Goal: Task Accomplishment & Management: Use online tool/utility

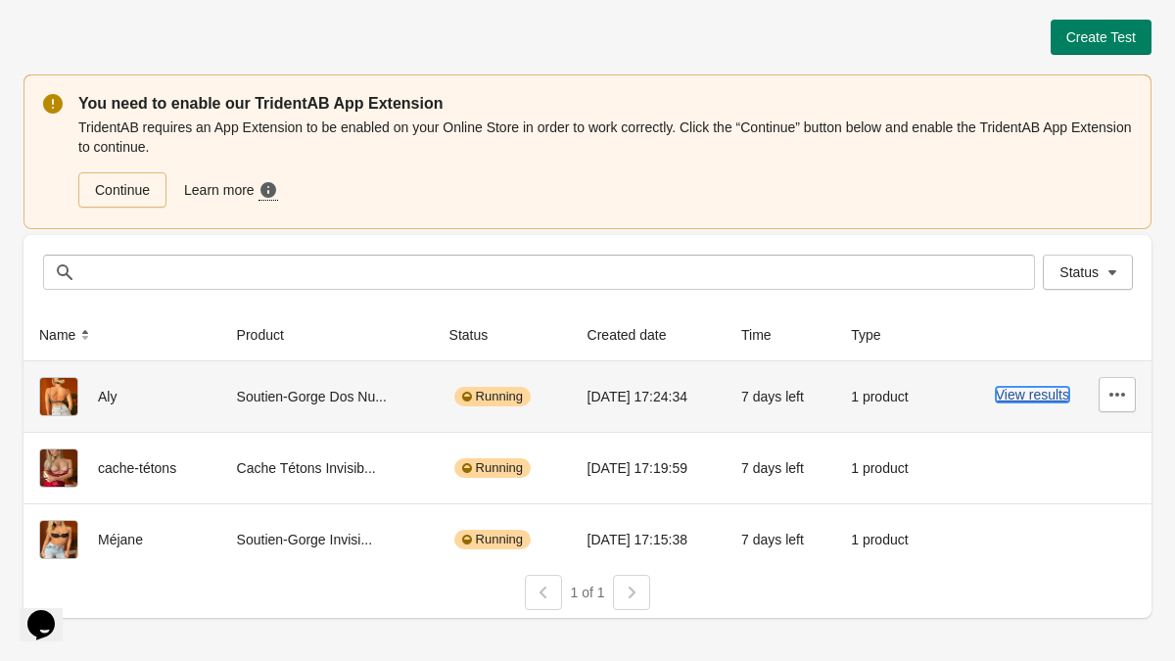
click at [1048, 394] on button "View results" at bounding box center [1031, 395] width 73 height 16
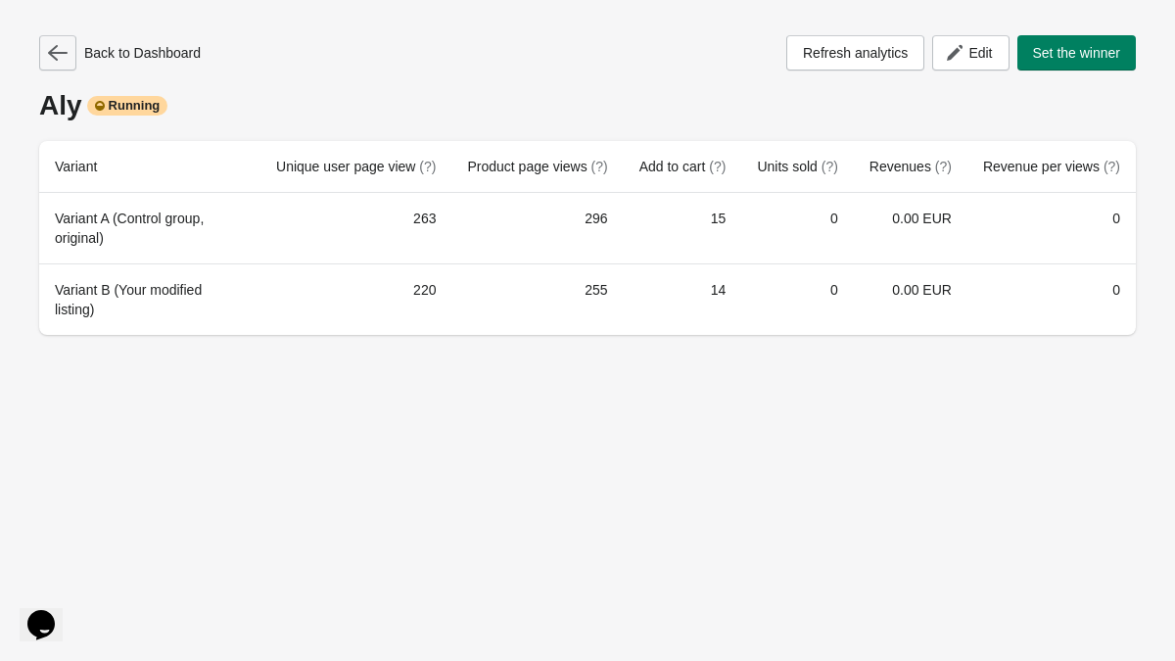
click at [63, 55] on icon "button" at bounding box center [58, 53] width 20 height 20
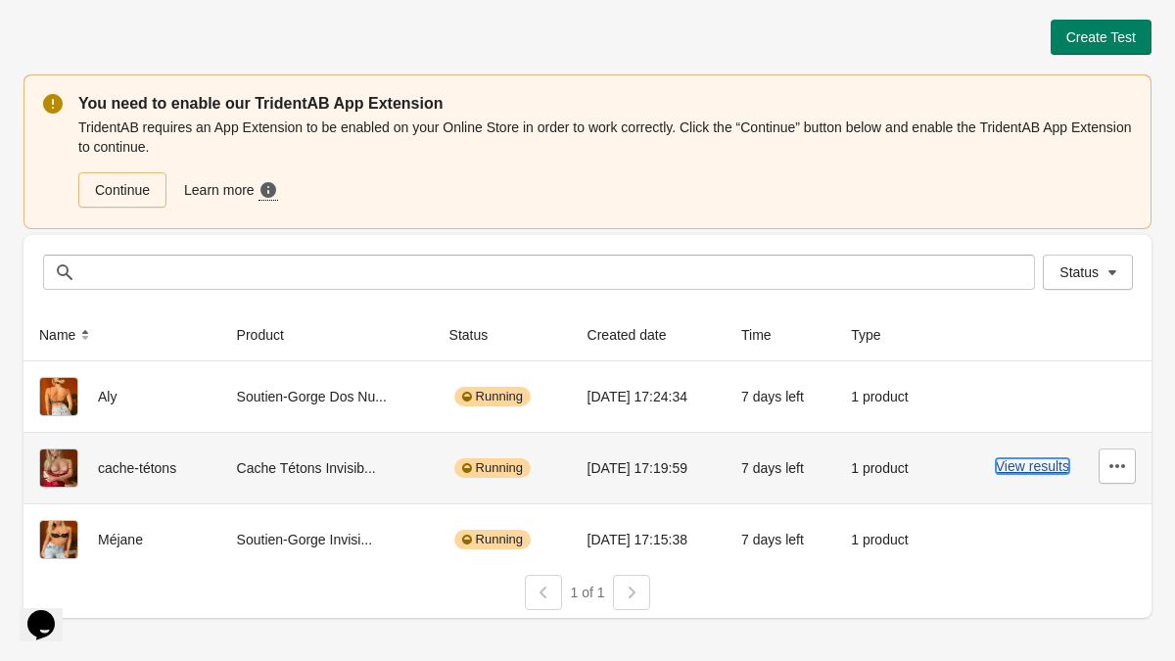
click at [1026, 470] on button "View results" at bounding box center [1031, 466] width 73 height 16
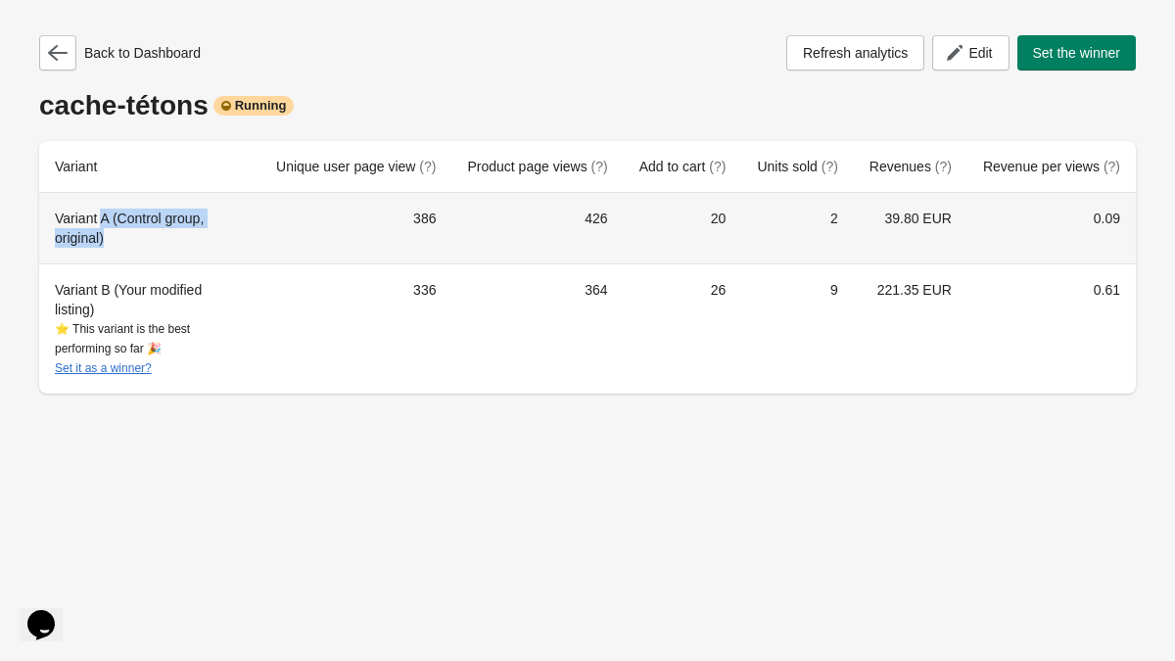
drag, startPoint x: 103, startPoint y: 215, endPoint x: 147, endPoint y: 239, distance: 49.9
click at [147, 239] on div "Variant A (Control group, original)" at bounding box center [150, 227] width 190 height 39
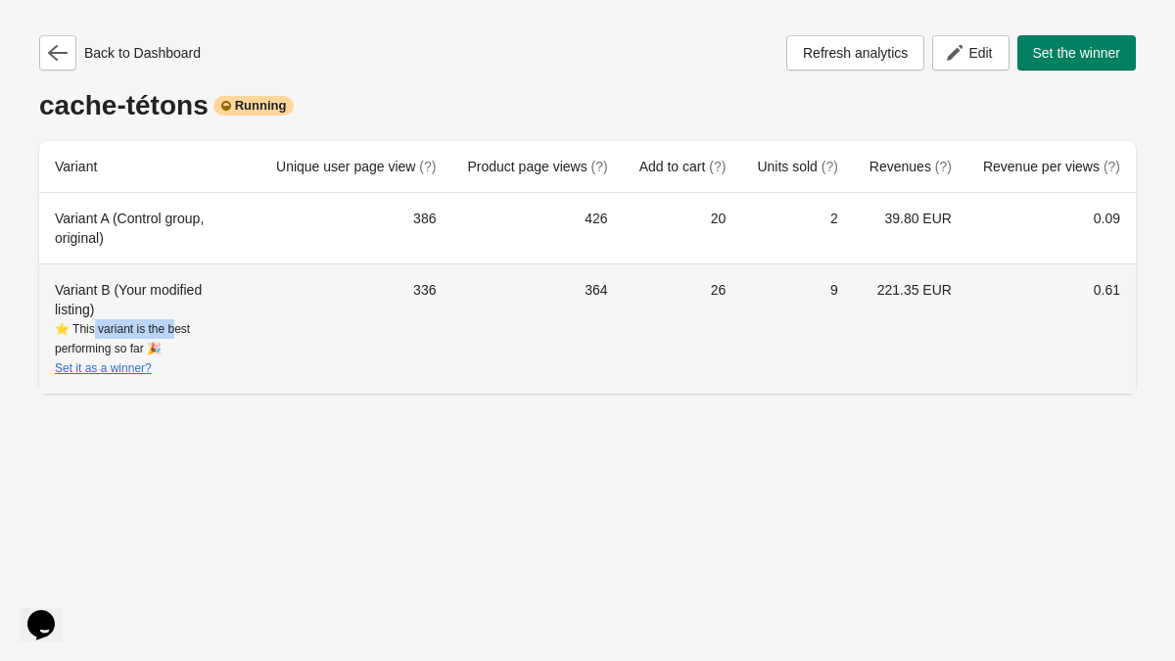
drag, startPoint x: 90, startPoint y: 323, endPoint x: 181, endPoint y: 330, distance: 91.3
click at [181, 330] on div "⭐ This variant is the best performing so far 🎉 Set it as a winner?" at bounding box center [150, 348] width 190 height 59
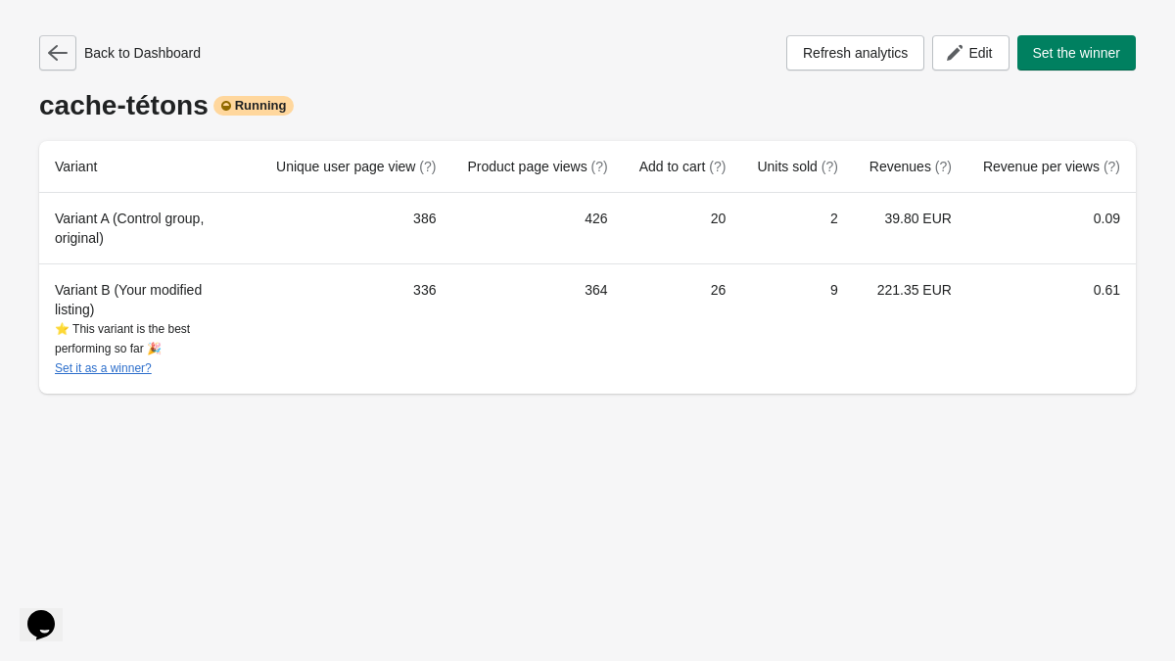
click at [57, 59] on icon "button" at bounding box center [58, 53] width 20 height 20
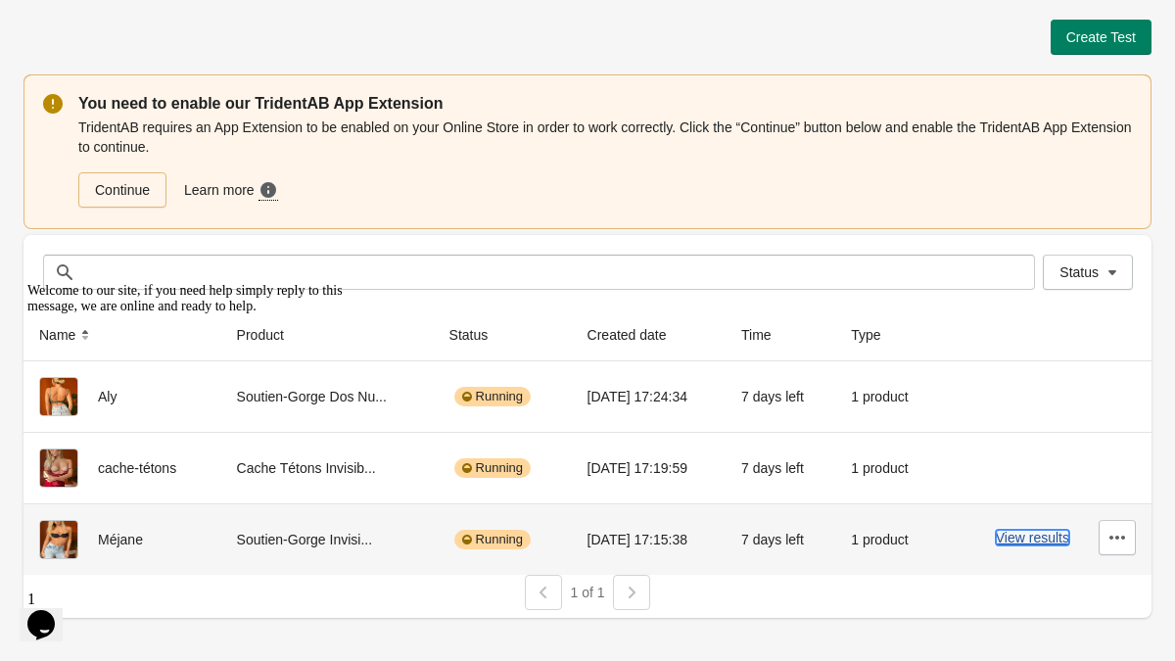
click at [1052, 537] on button "View results" at bounding box center [1031, 538] width 73 height 16
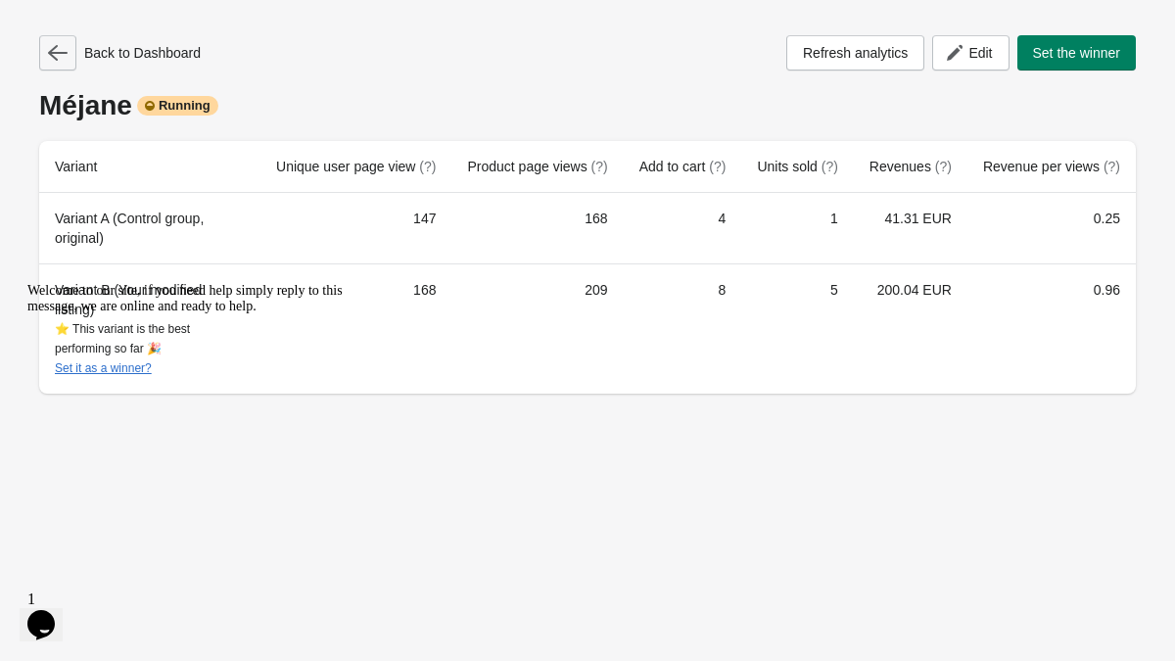
click at [59, 49] on icon "button" at bounding box center [58, 53] width 20 height 20
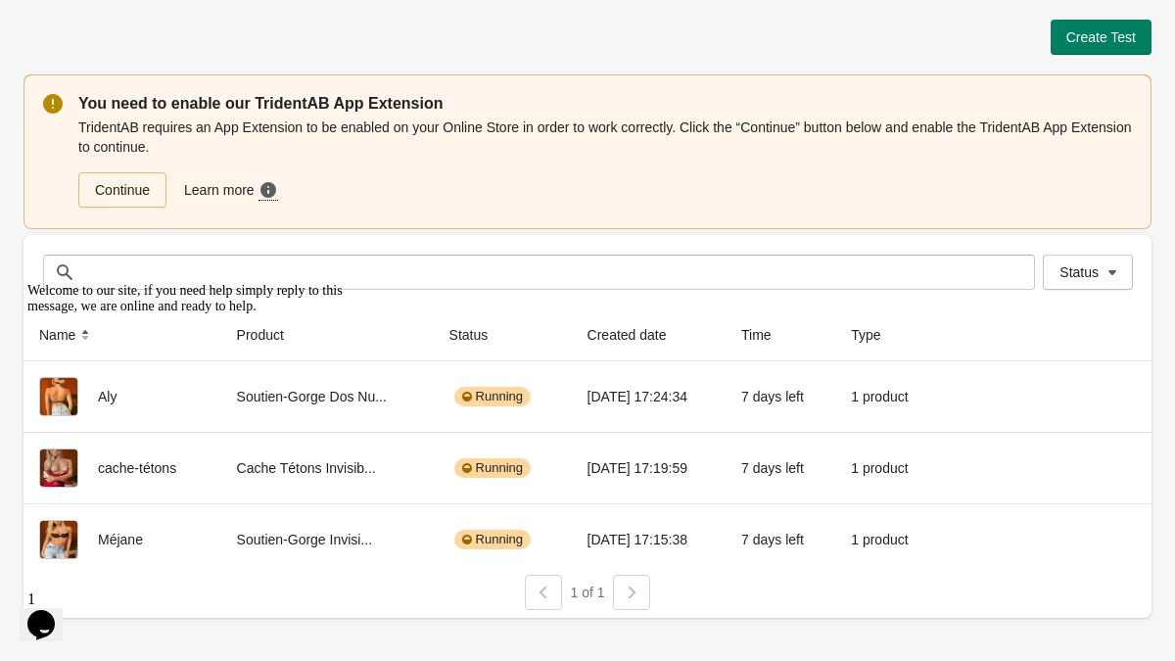
click at [27, 283] on icon "Chat attention grabber" at bounding box center [27, 283] width 0 height 0
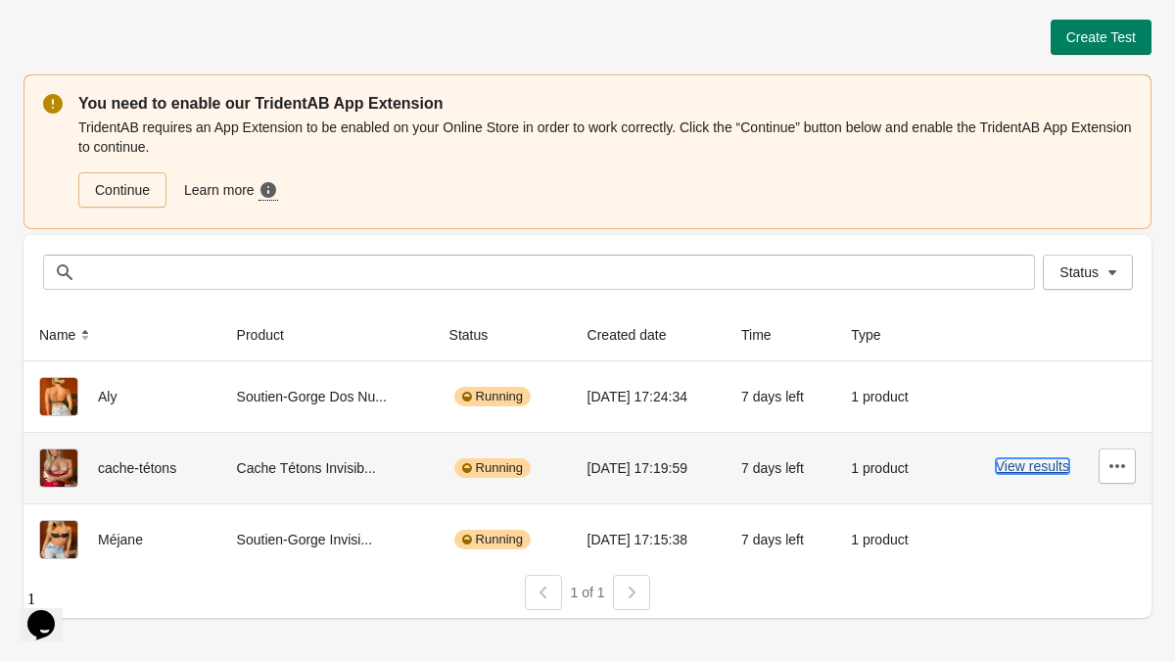
click at [1040, 470] on button "View results" at bounding box center [1031, 466] width 73 height 16
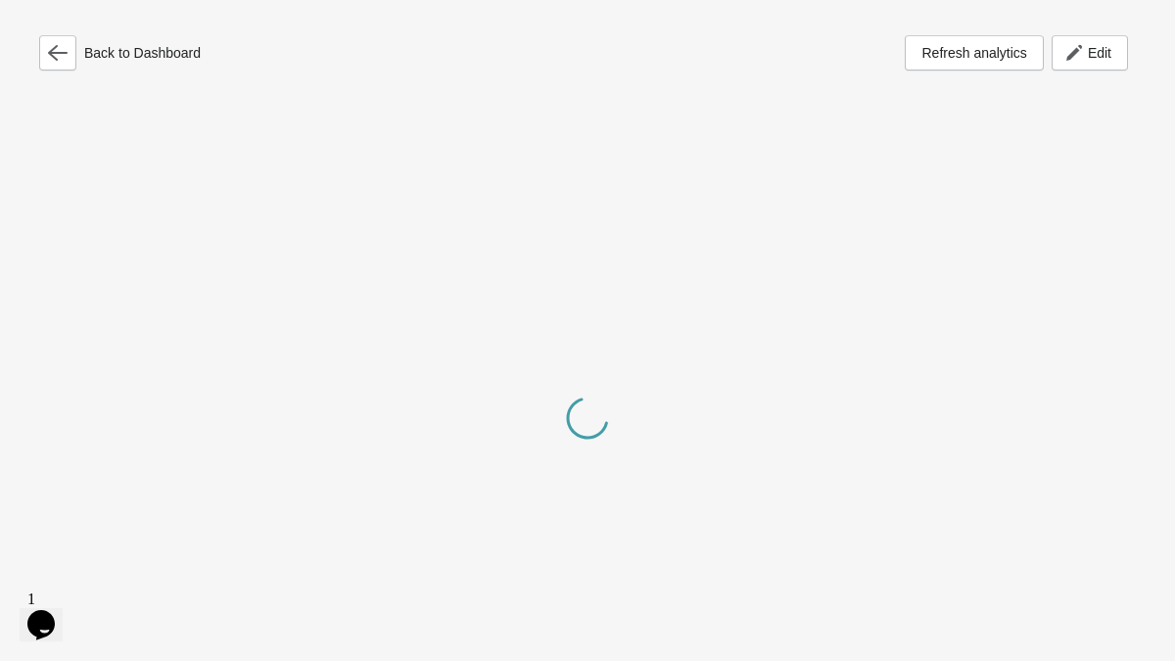
click at [1040, 470] on div at bounding box center [587, 420] width 1096 height 661
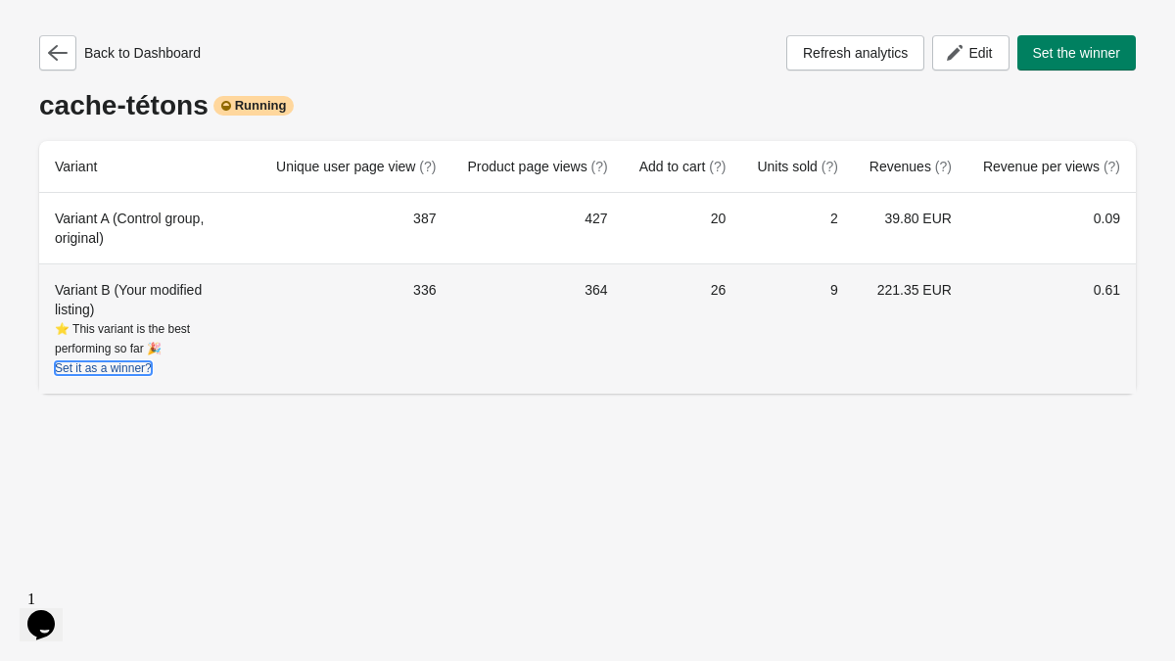
click at [123, 367] on button "Set it as a winner?" at bounding box center [103, 368] width 97 height 14
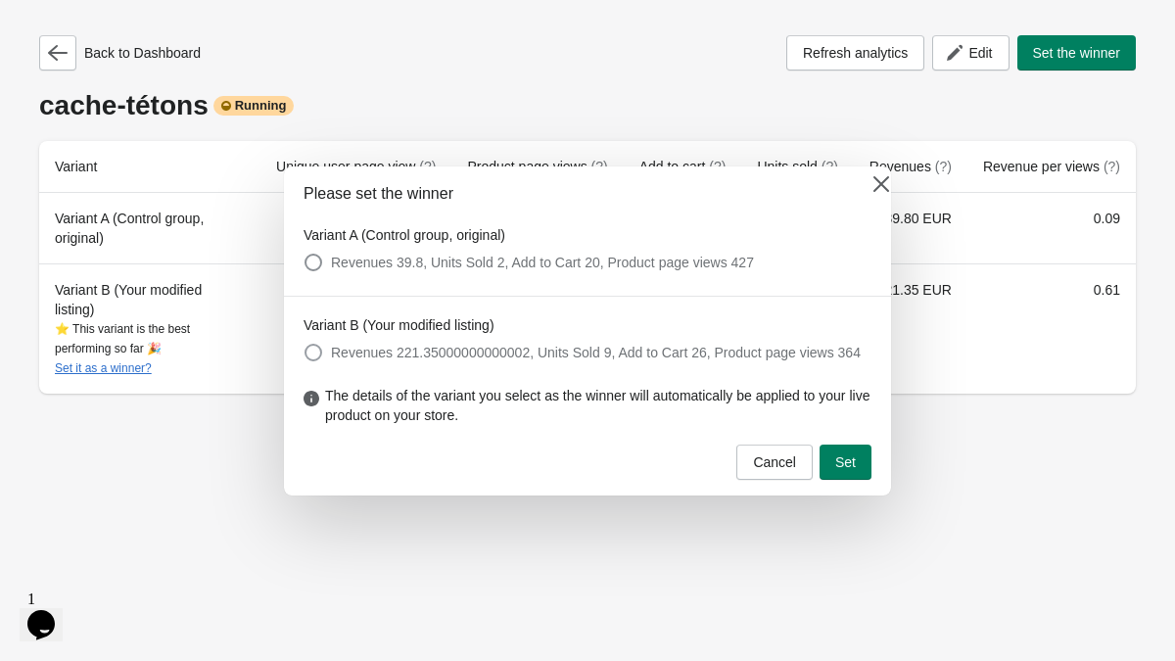
click at [314, 344] on span at bounding box center [313, 353] width 18 height 18
click at [856, 480] on button "Set" at bounding box center [845, 461] width 52 height 35
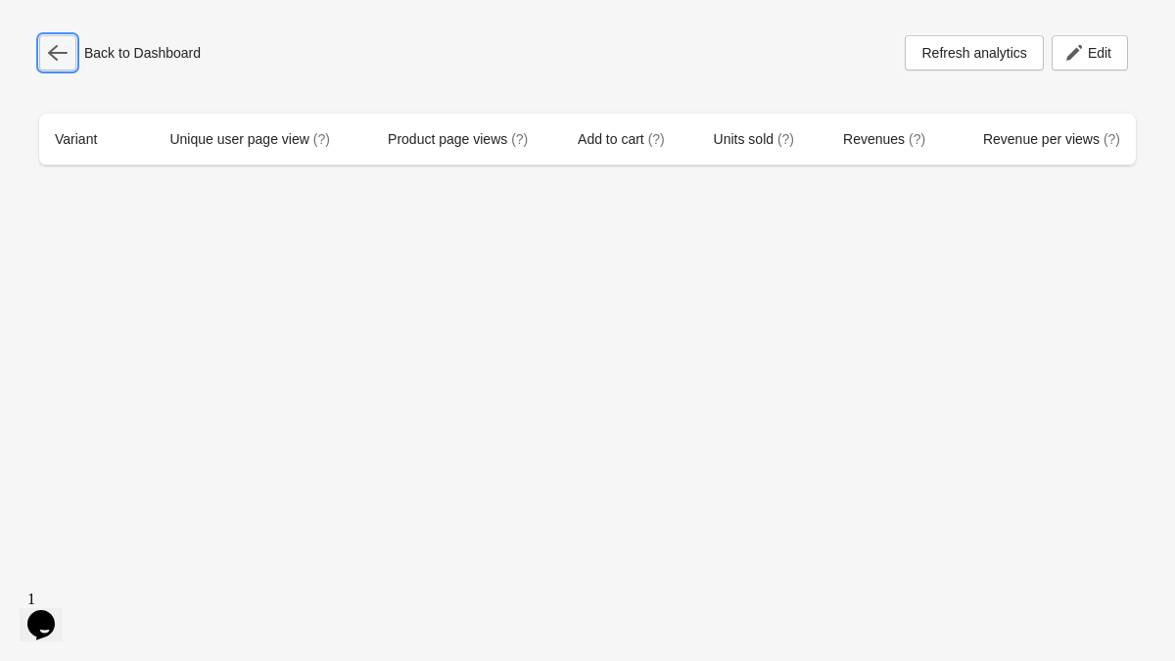
click at [61, 52] on icon "button" at bounding box center [58, 53] width 20 height 16
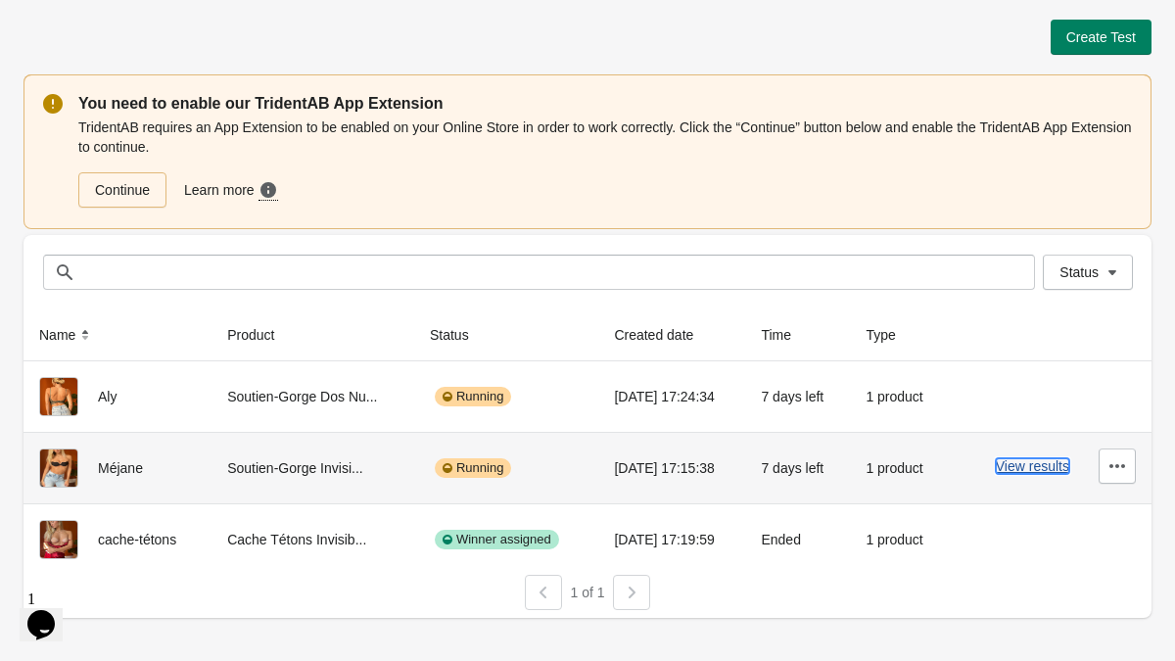
click at [1044, 468] on button "View results" at bounding box center [1031, 466] width 73 height 16
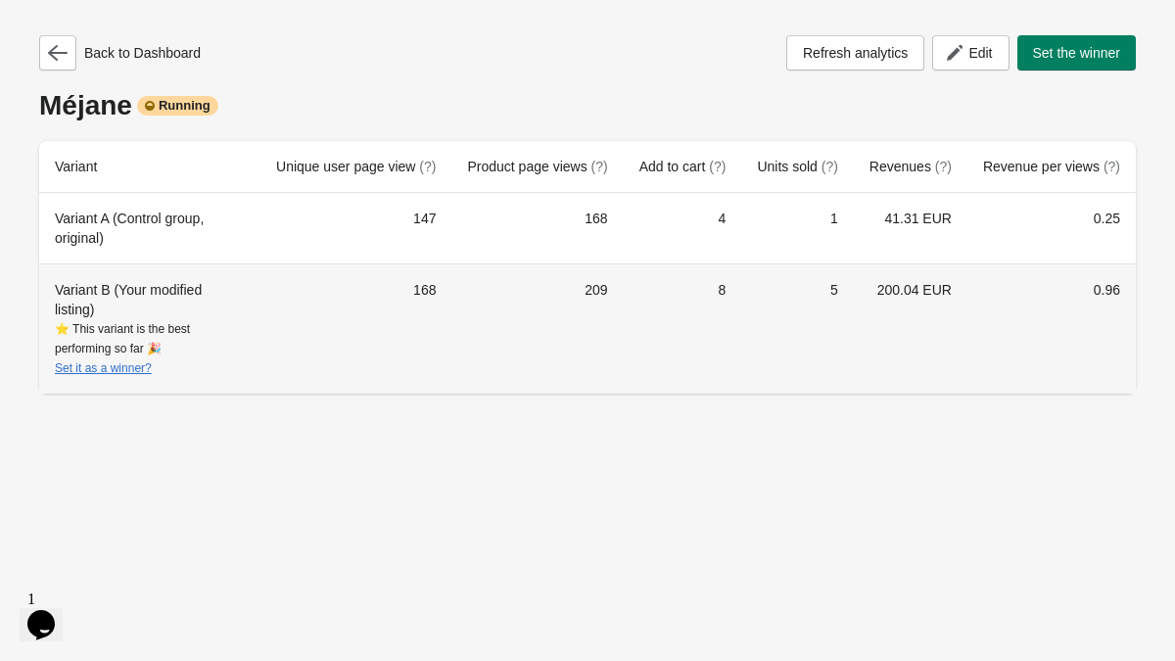
click at [131, 389] on th "Variant B (Your modified listing) ⭐ This variant is the best performing so far …" at bounding box center [149, 328] width 221 height 130
click at [113, 358] on div "⭐ This variant is the best performing so far 🎉 Set it as a winner?" at bounding box center [150, 348] width 190 height 59
click at [114, 372] on button "Set it as a winner?" at bounding box center [103, 368] width 97 height 14
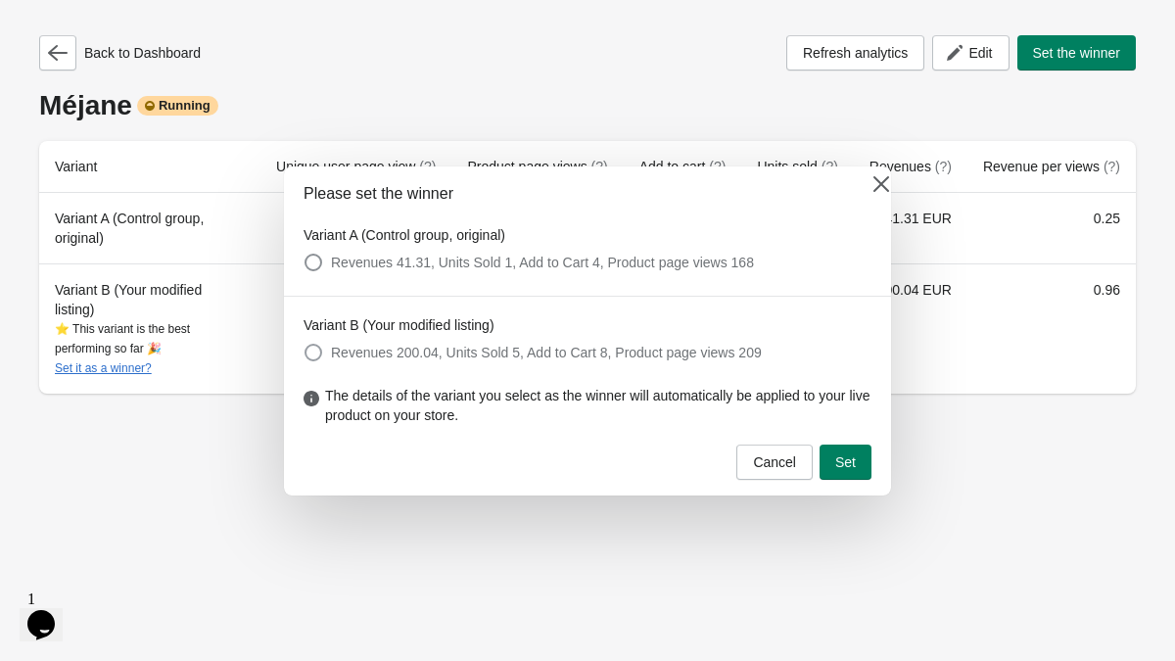
click at [333, 347] on span "Revenues 200.04, Units Sold 5, Add to Cart 8, Product page views 209" at bounding box center [546, 353] width 431 height 20
click at [856, 460] on button "Set" at bounding box center [845, 461] width 52 height 35
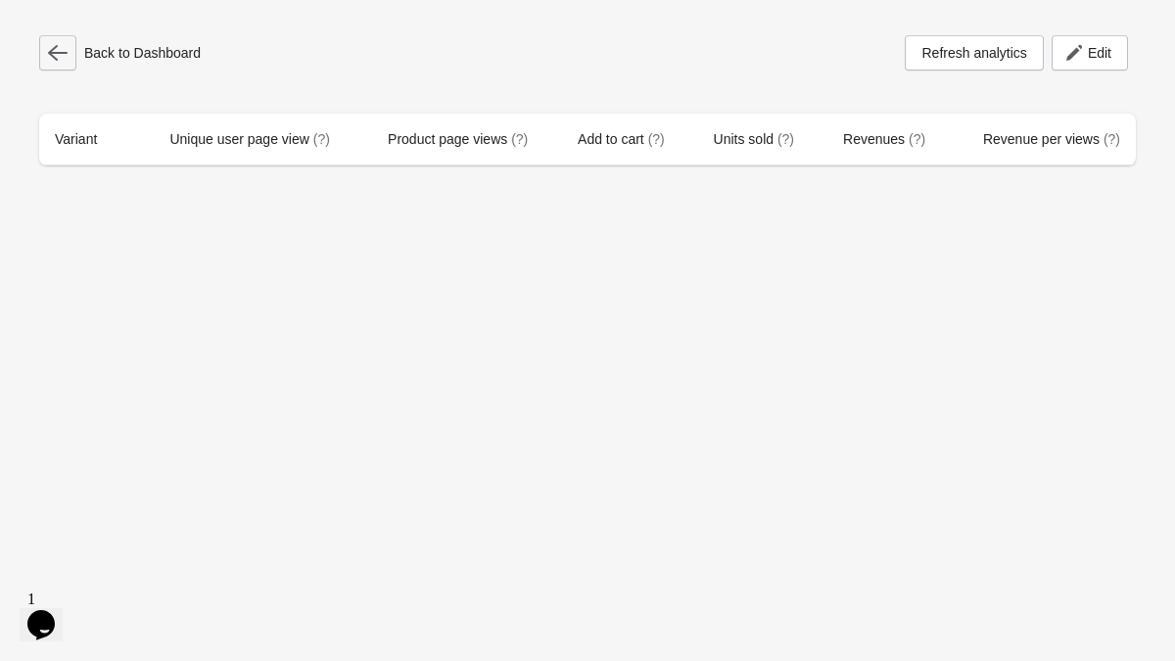
click at [56, 51] on icon "button" at bounding box center [58, 53] width 20 height 20
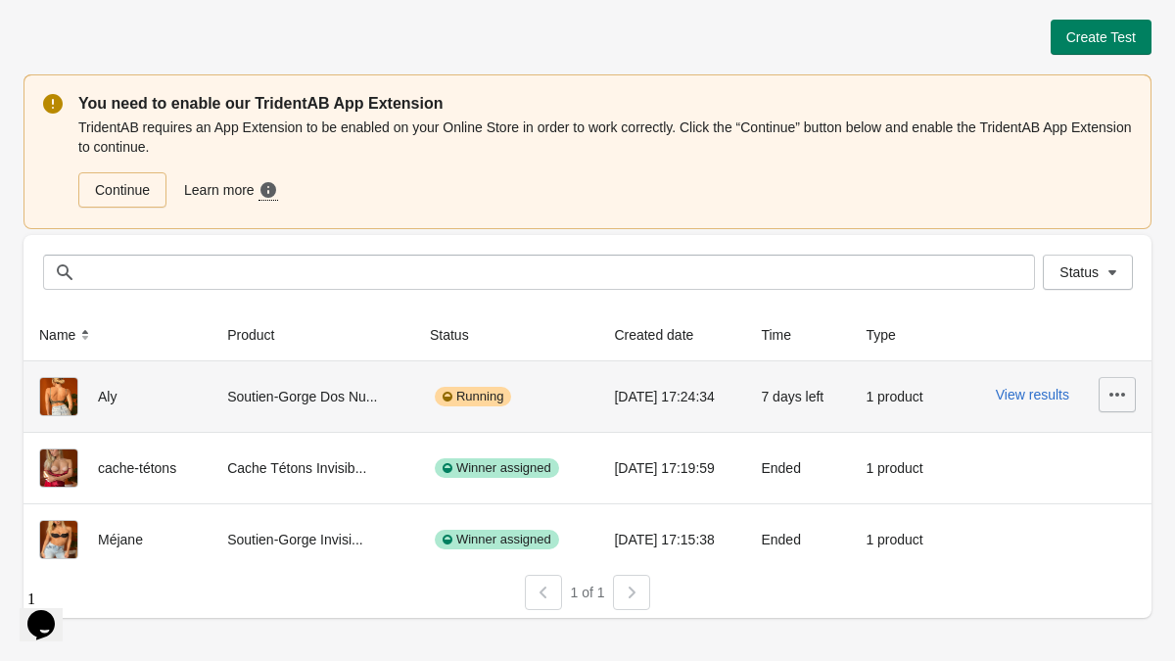
click at [1117, 395] on icon "button" at bounding box center [1117, 395] width 16 height 4
click at [1058, 525] on span "Pause" at bounding box center [1061, 526] width 116 height 20
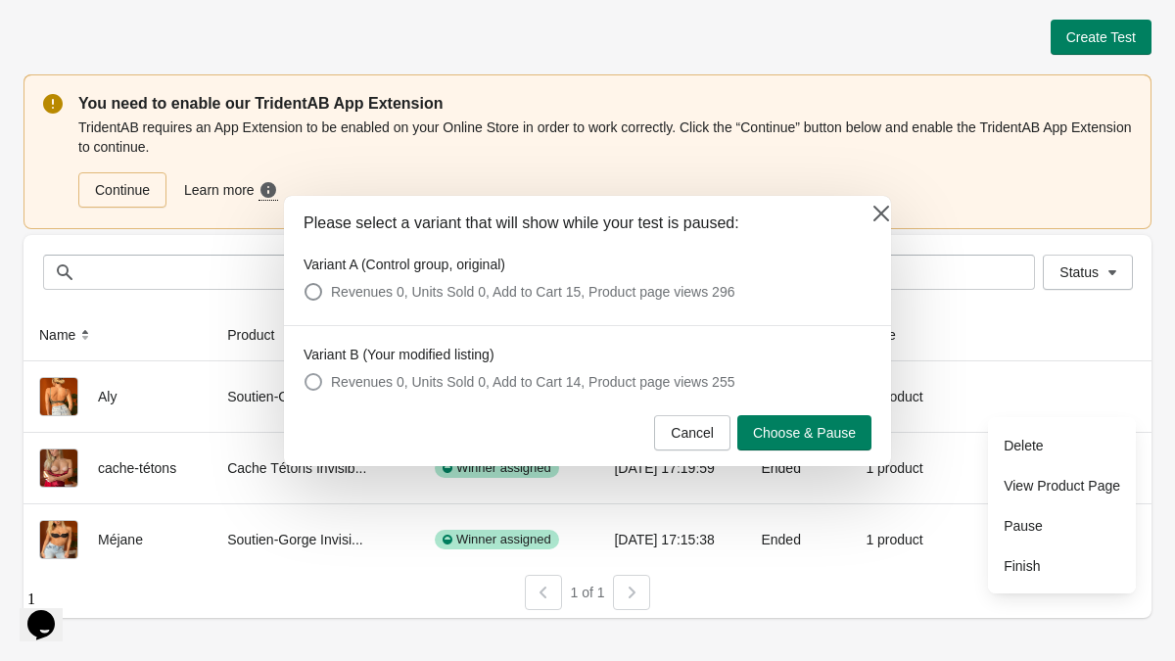
click at [733, 387] on span "Revenues 0, Units Sold 0, Add to Cart 14, Product page views 255" at bounding box center [532, 382] width 403 height 20
click at [825, 435] on span "Choose & Pause" at bounding box center [804, 433] width 103 height 16
